Goal: Transaction & Acquisition: Purchase product/service

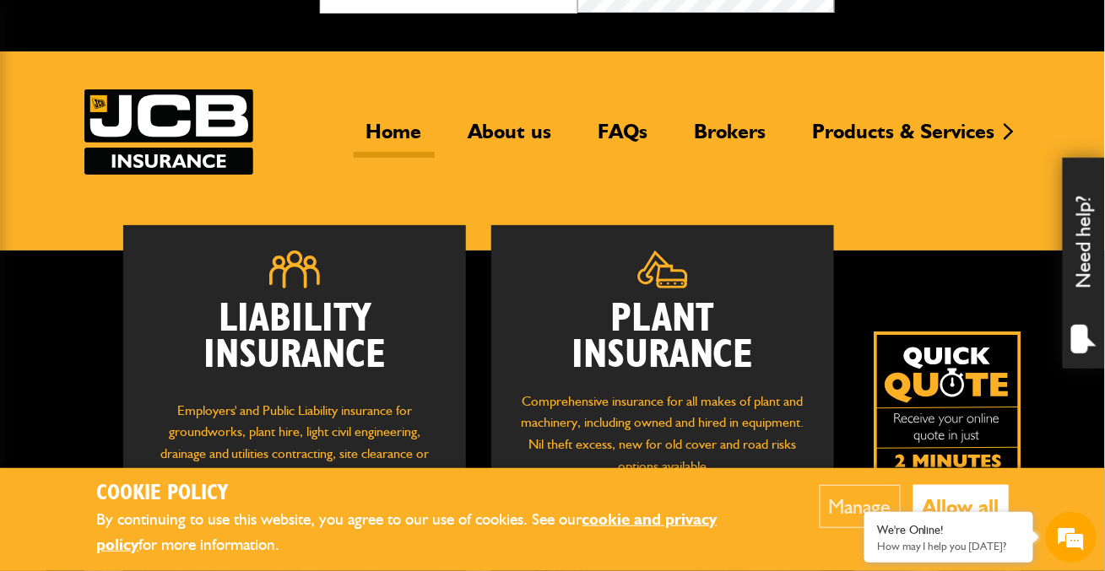
scroll to position [40, 0]
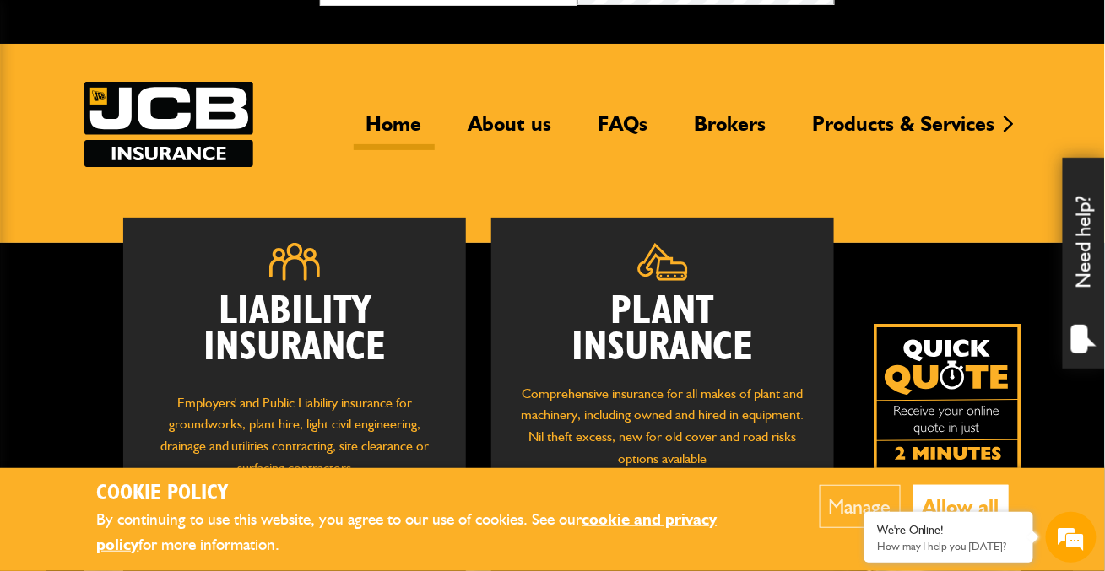
click at [944, 500] on button "Allow all" at bounding box center [960, 506] width 95 height 43
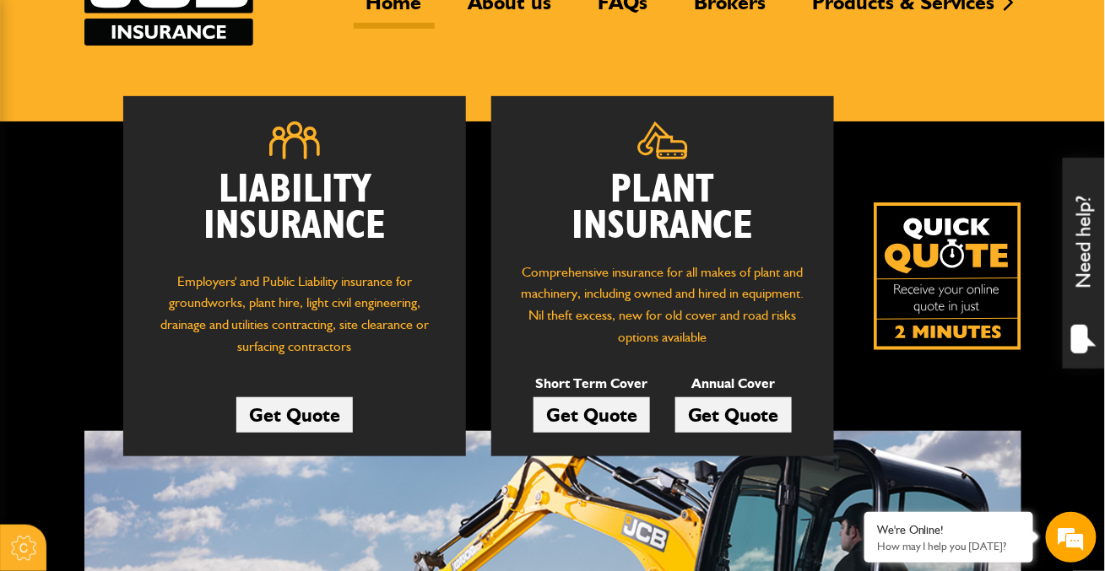
scroll to position [0, 0]
click at [589, 414] on link "Get Quote" at bounding box center [591, 415] width 116 height 35
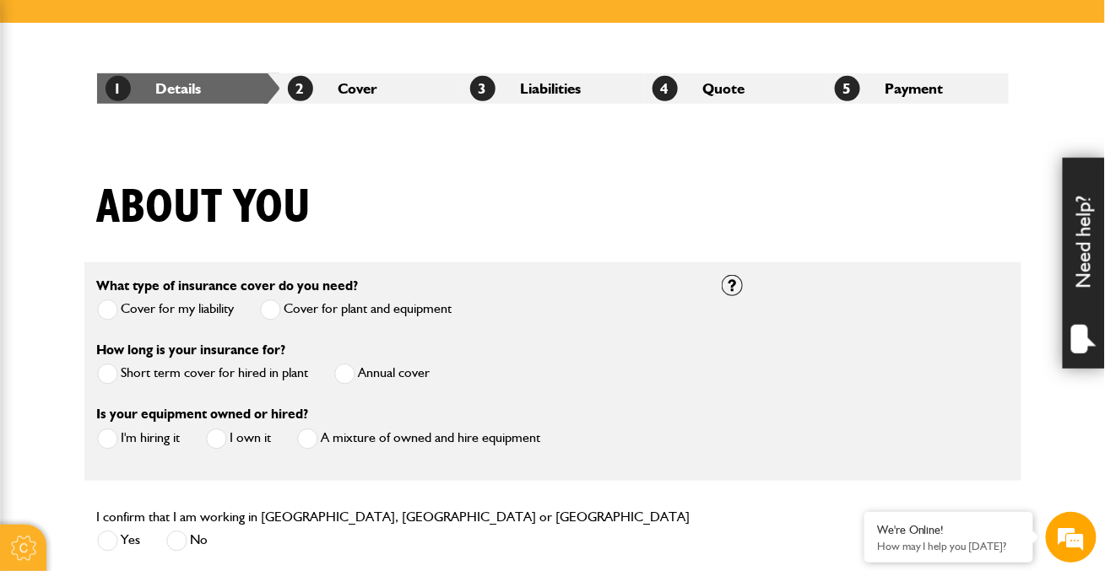
scroll to position [262, 0]
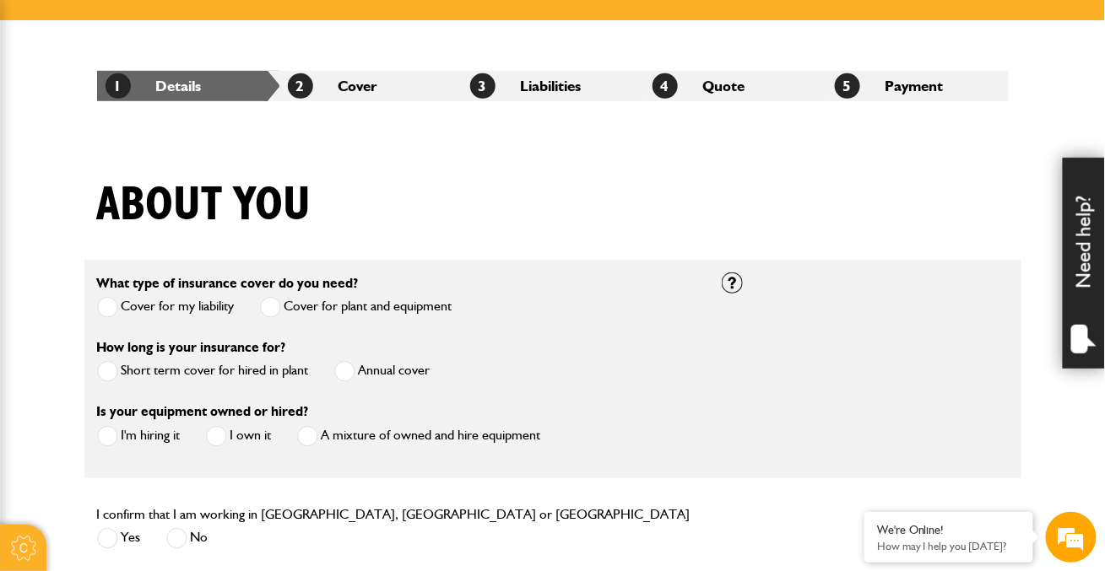
click at [104, 369] on span at bounding box center [107, 371] width 21 height 21
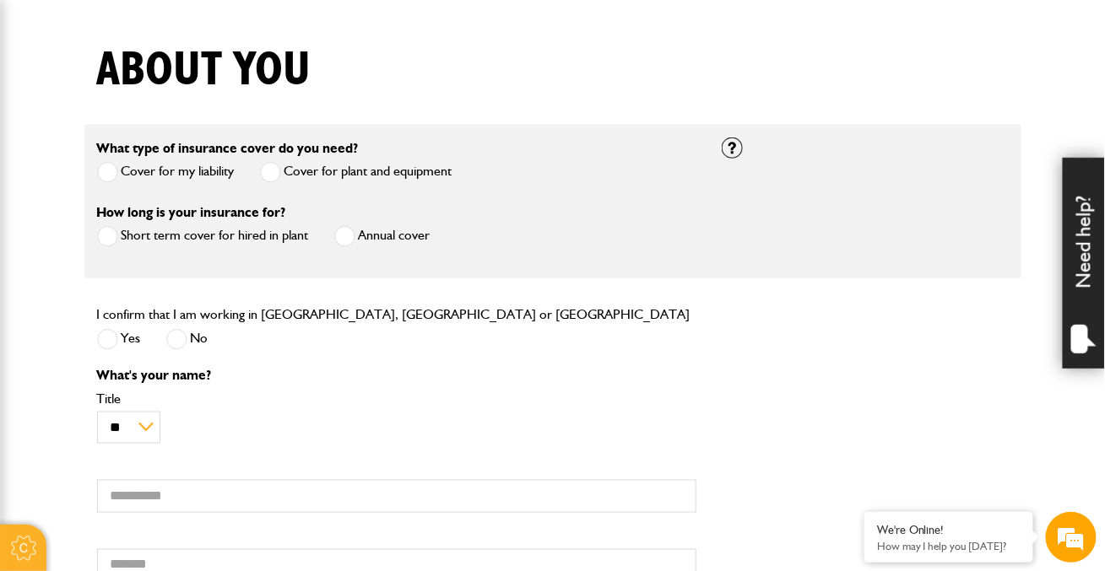
scroll to position [400, 0]
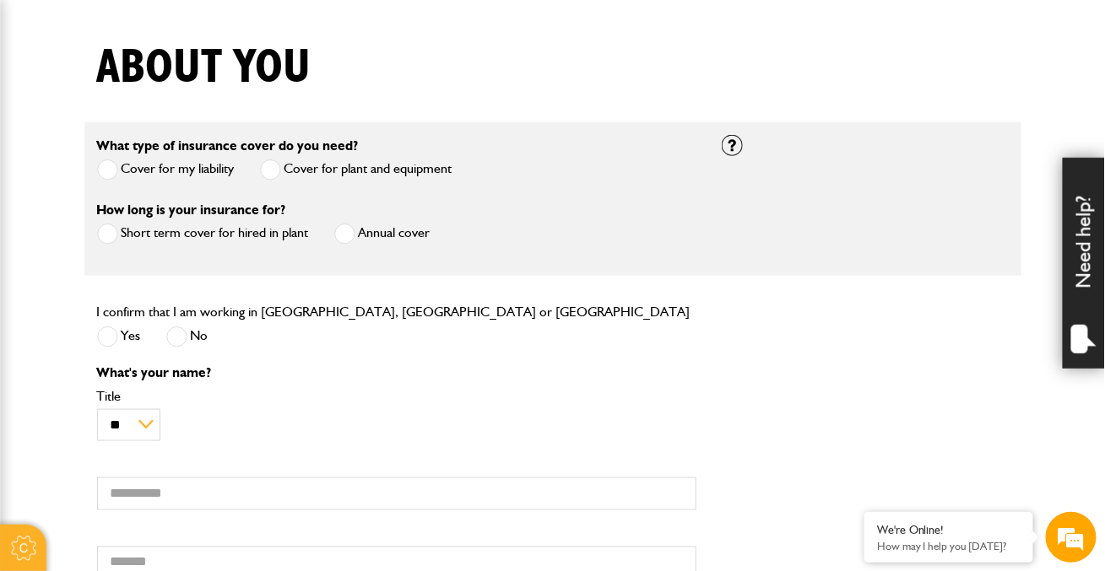
click at [109, 337] on span at bounding box center [107, 337] width 21 height 21
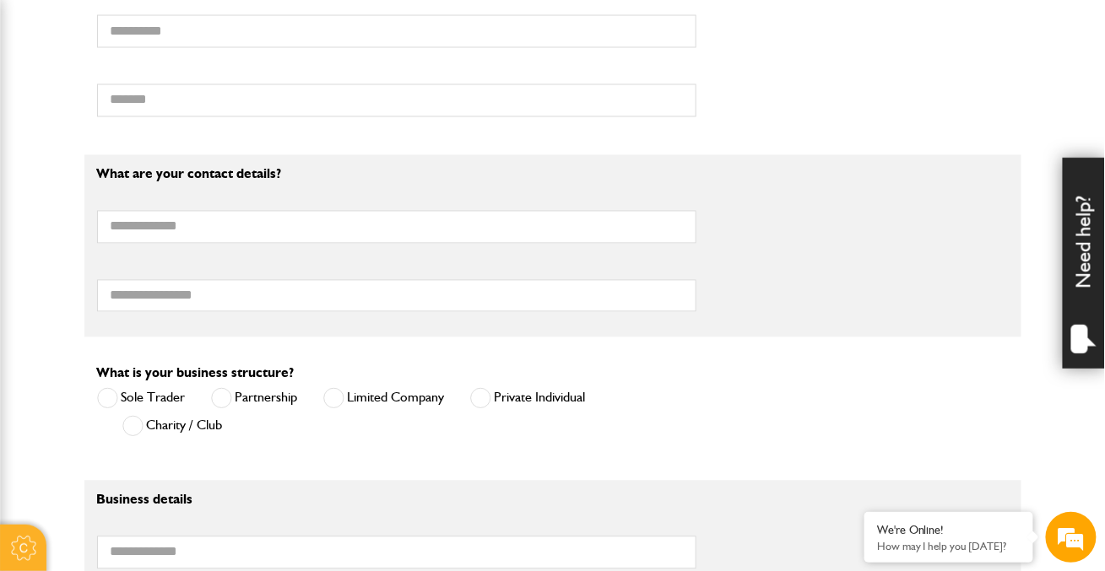
scroll to position [0, 0]
